Goal: Information Seeking & Learning: Learn about a topic

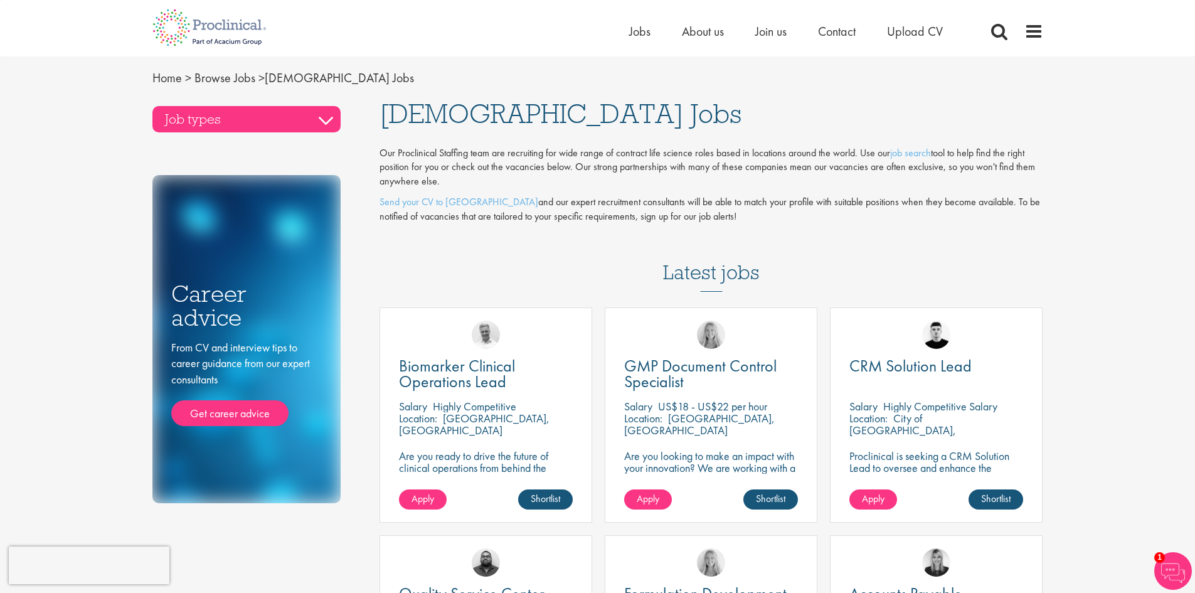
click at [326, 122] on h3 "Job types" at bounding box center [246, 119] width 188 height 26
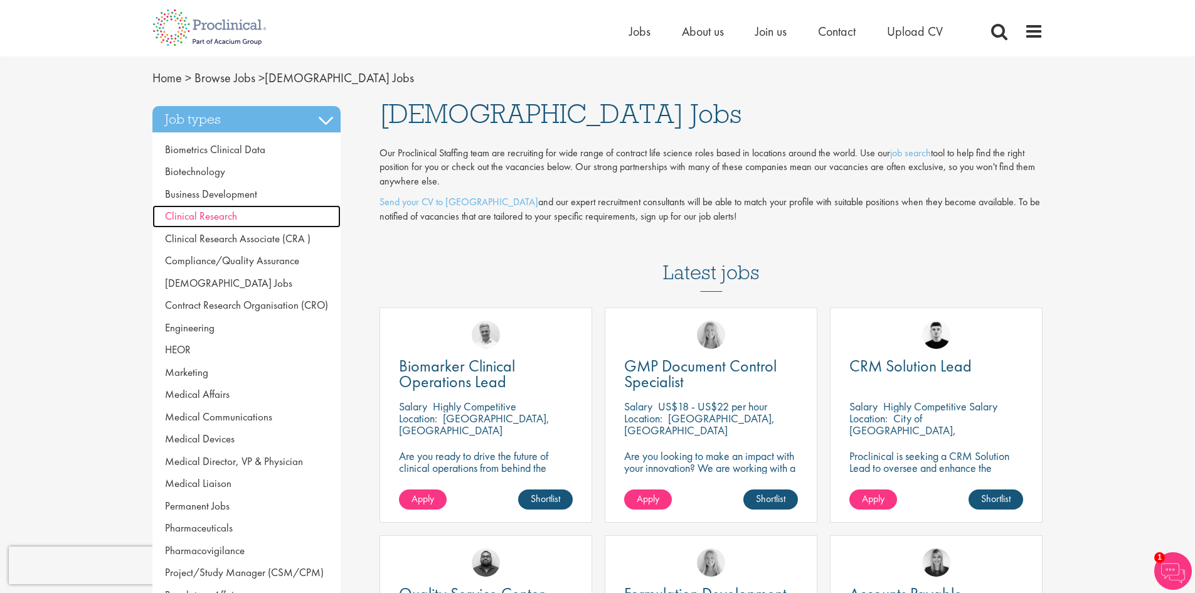
click at [238, 216] on link "Clinical Research" at bounding box center [246, 216] width 188 height 23
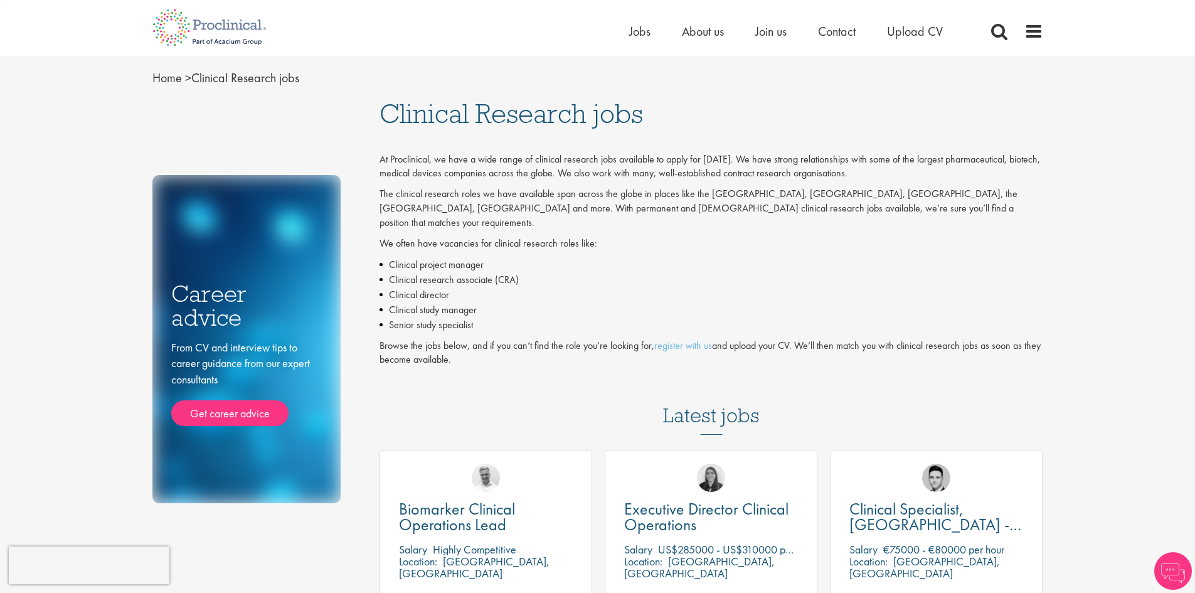
drag, startPoint x: 1193, startPoint y: 58, endPoint x: 1180, endPoint y: 108, distance: 51.9
